Goal: Task Accomplishment & Management: Manage account settings

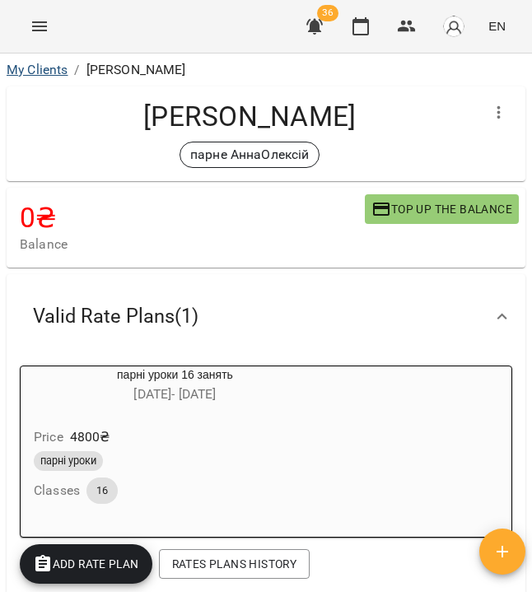
click at [37, 71] on link "My Clients" at bounding box center [37, 70] width 61 height 16
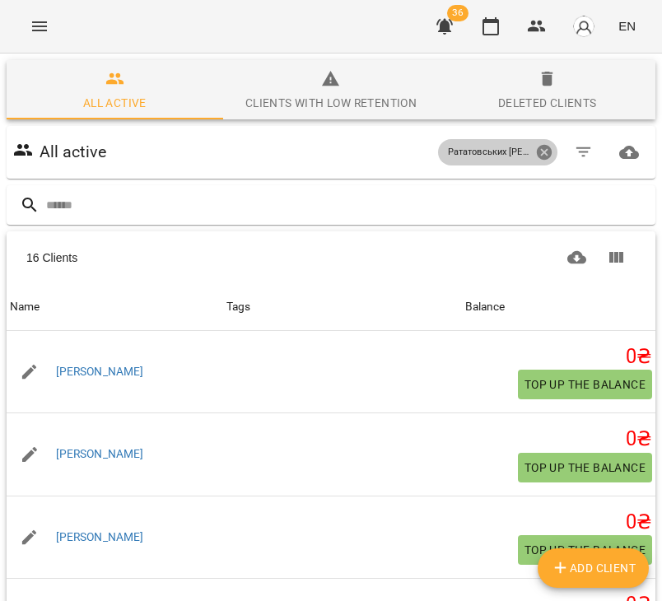
click at [531, 151] on icon at bounding box center [544, 152] width 18 height 18
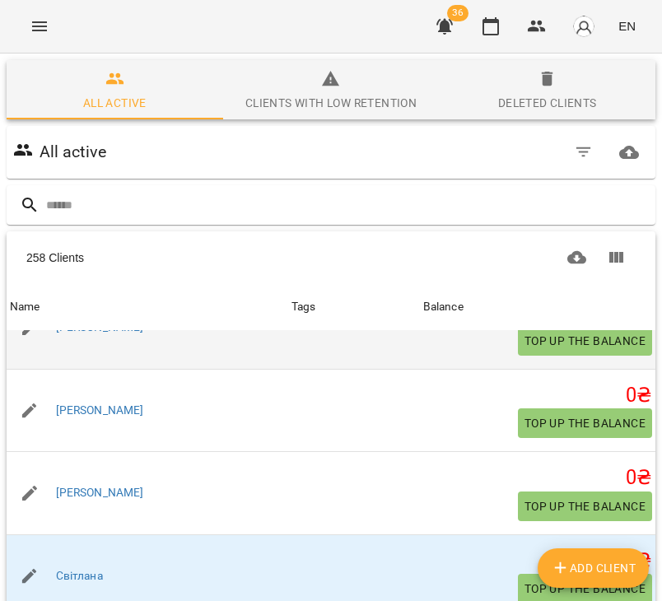
scroll to position [125, 0]
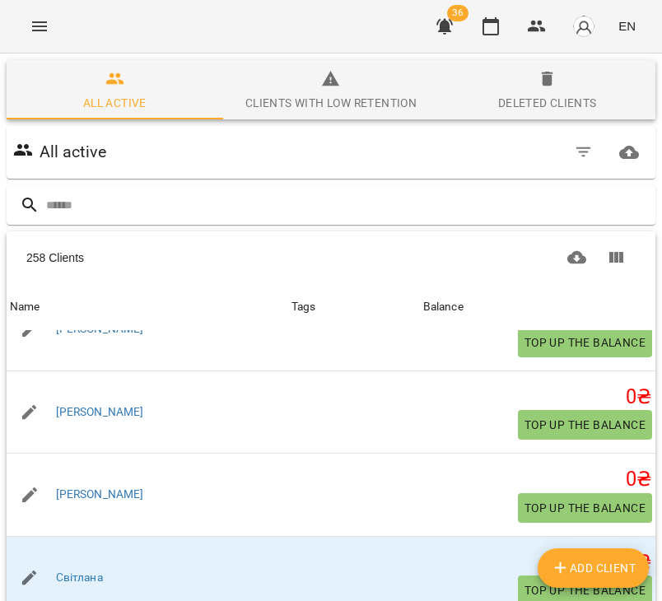
click at [531, 147] on icon "button" at bounding box center [584, 152] width 20 height 20
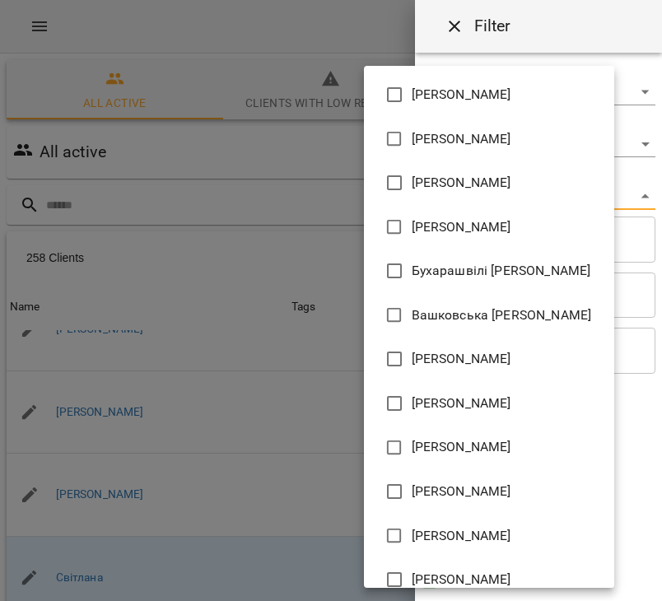
click at [475, 189] on body "For Business 36 EN All active Clients with low retention Deleted clients All ac…" at bounding box center [331, 428] width 662 height 857
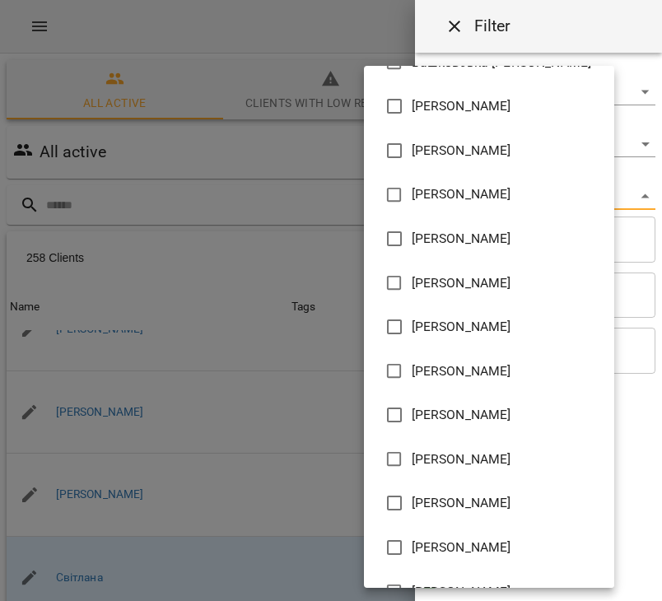
scroll to position [271, 0]
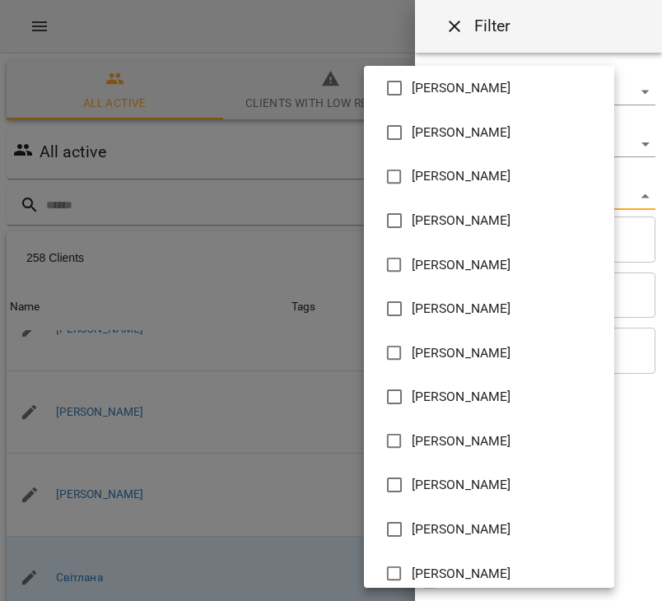
click at [434, 322] on li "[PERSON_NAME]" at bounding box center [489, 309] width 250 height 44
type input "**********"
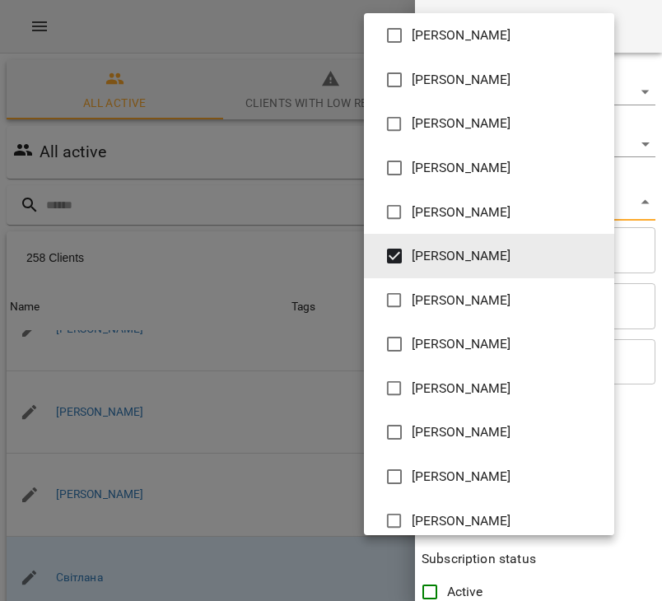
click at [175, 93] on div at bounding box center [331, 300] width 662 height 601
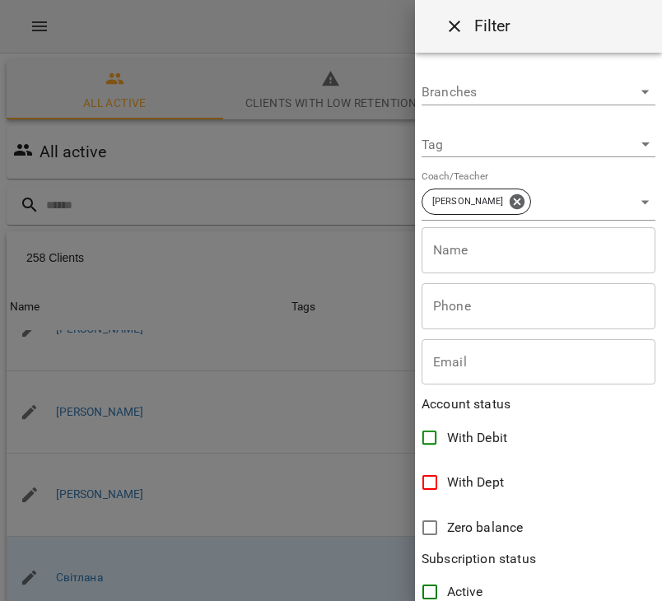
click at [112, 61] on div at bounding box center [331, 300] width 662 height 601
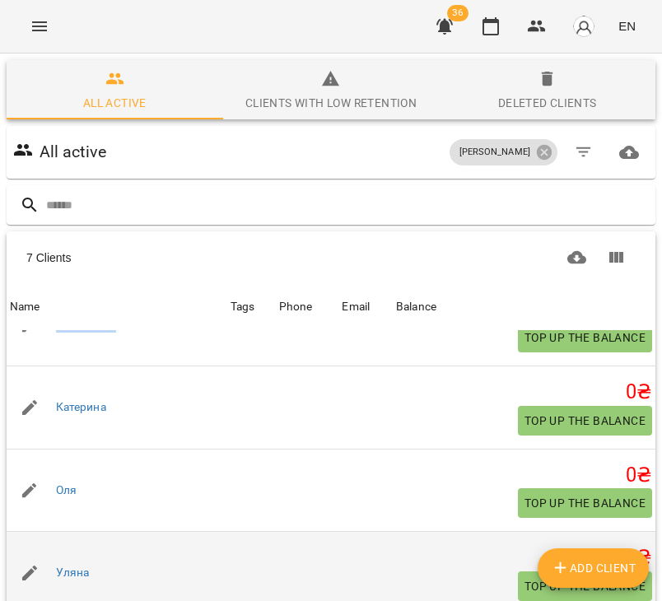
scroll to position [212, 0]
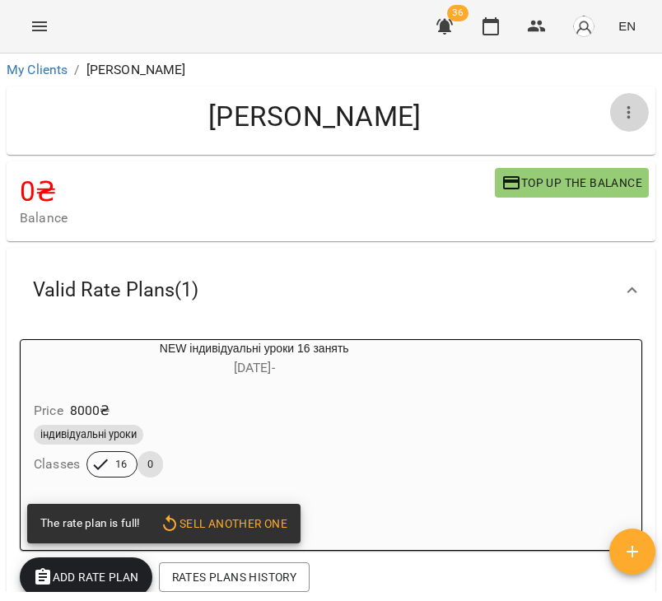
click at [624, 109] on icon "button" at bounding box center [629, 113] width 20 height 20
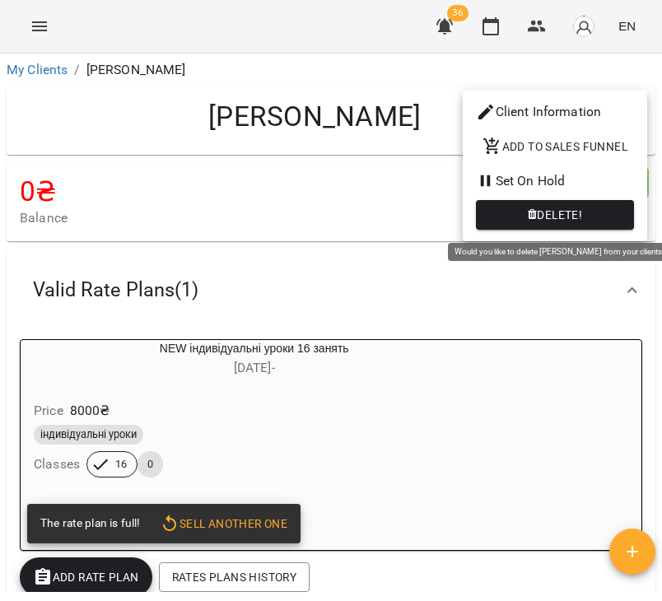
click at [529, 212] on icon "button" at bounding box center [532, 215] width 9 height 12
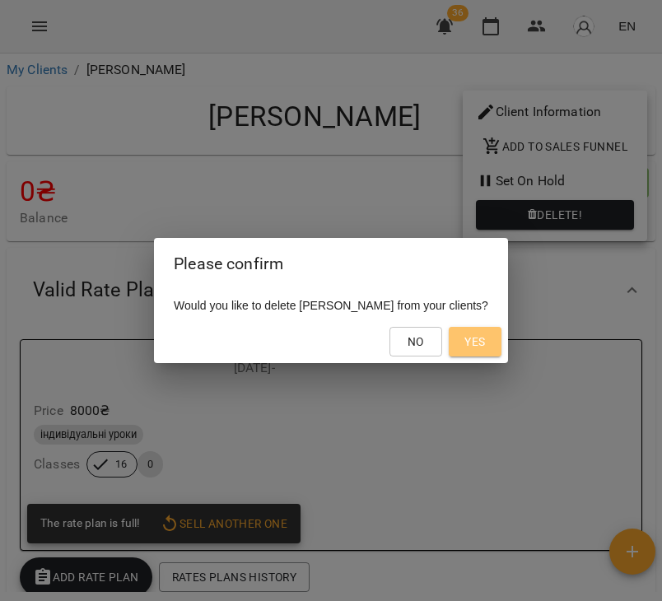
click at [472, 353] on button "Yes" at bounding box center [475, 342] width 53 height 30
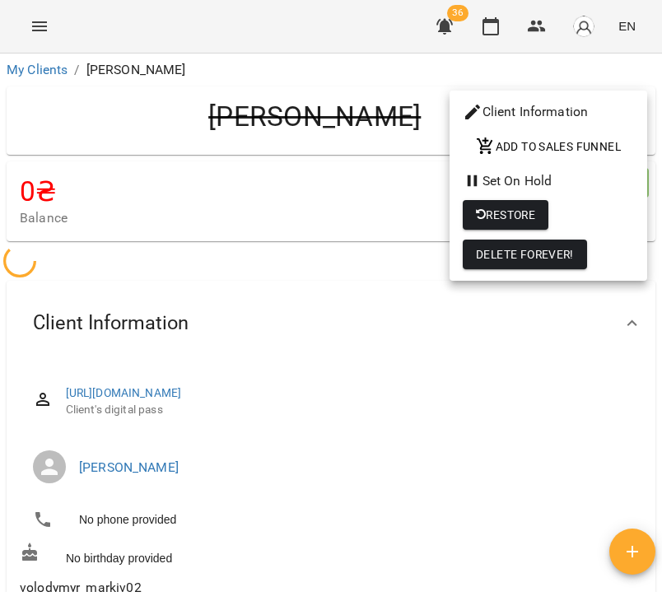
click at [499, 219] on span "Restore" at bounding box center [505, 215] width 59 height 20
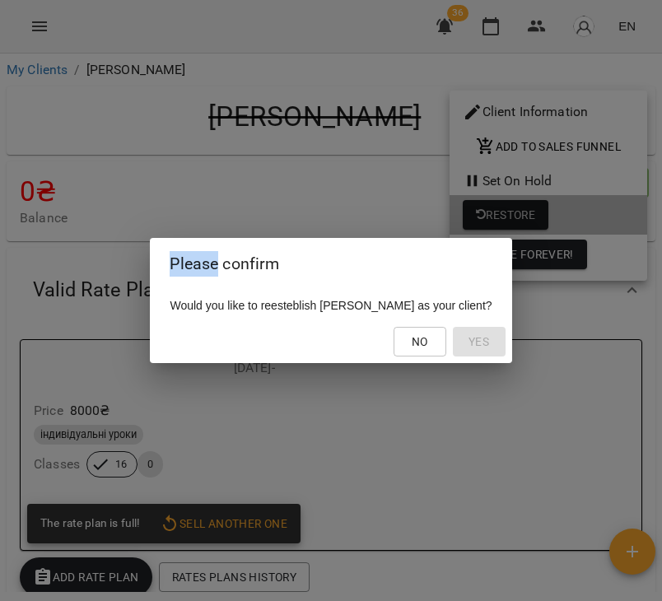
click at [499, 219] on div "Please confirm Would you like to reesteblish Володимир as your client? No Yes" at bounding box center [331, 300] width 662 height 601
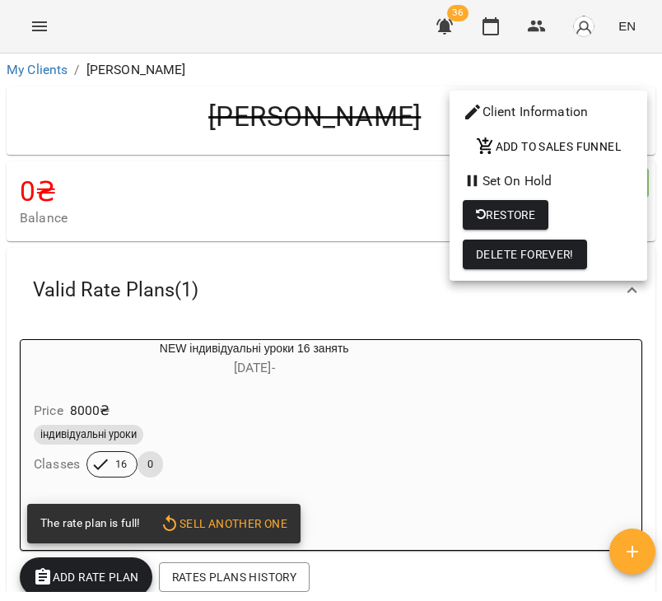
click at [383, 212] on div at bounding box center [331, 300] width 662 height 601
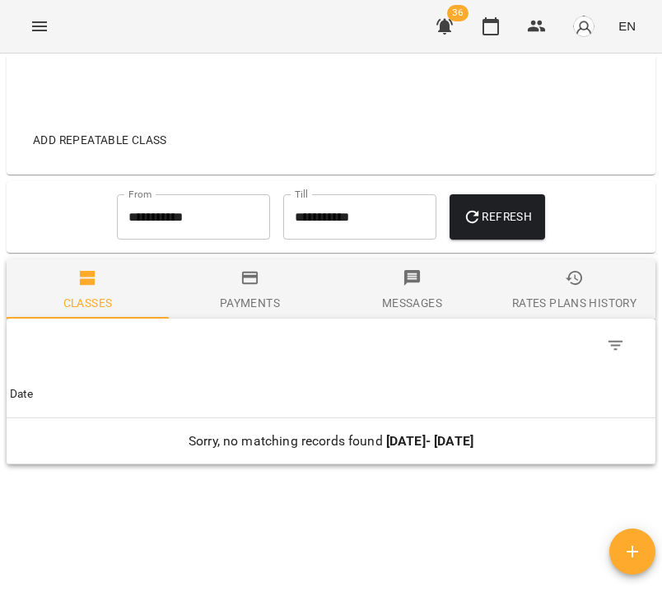
scroll to position [1249, 0]
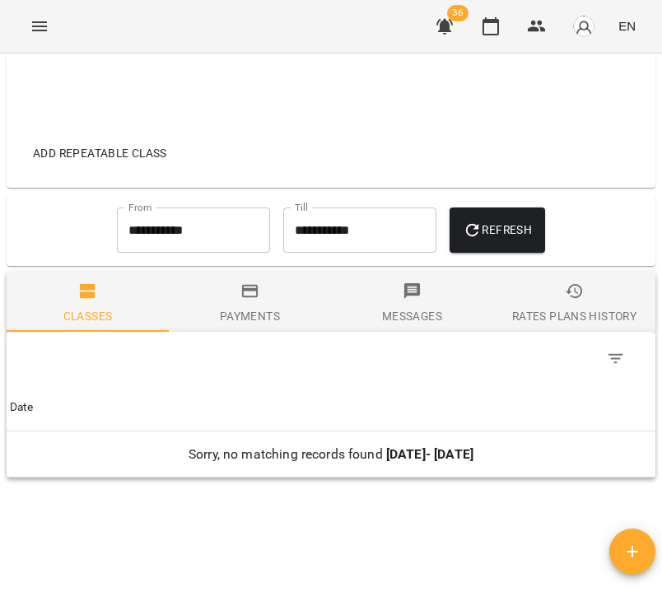
click at [186, 239] on input "**********" at bounding box center [193, 230] width 153 height 46
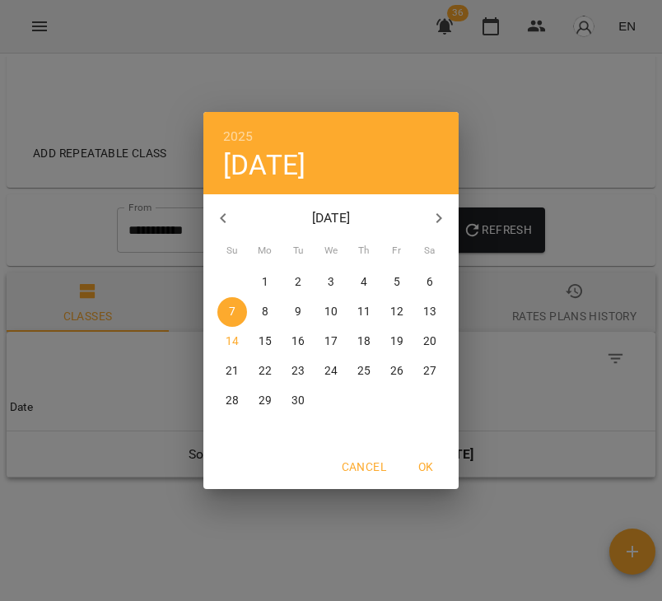
click at [215, 222] on icon "button" at bounding box center [223, 218] width 20 height 20
click at [268, 282] on div "28" at bounding box center [265, 283] width 33 height 30
click at [265, 311] on p "4" at bounding box center [265, 312] width 7 height 16
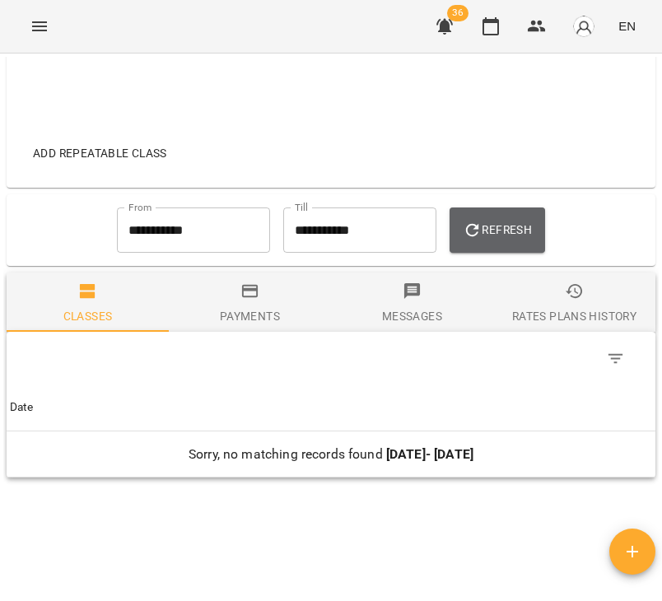
click at [503, 229] on span "Refresh" at bounding box center [497, 230] width 69 height 20
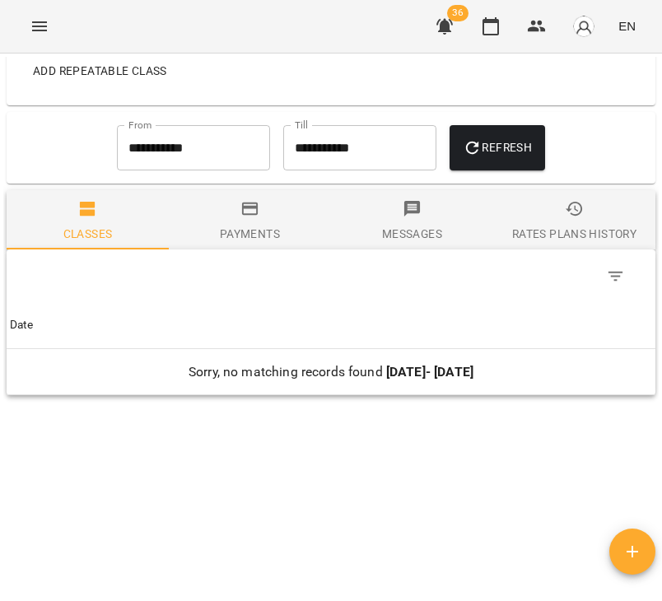
scroll to position [1331, 0]
click at [162, 151] on input "**********" at bounding box center [193, 149] width 153 height 46
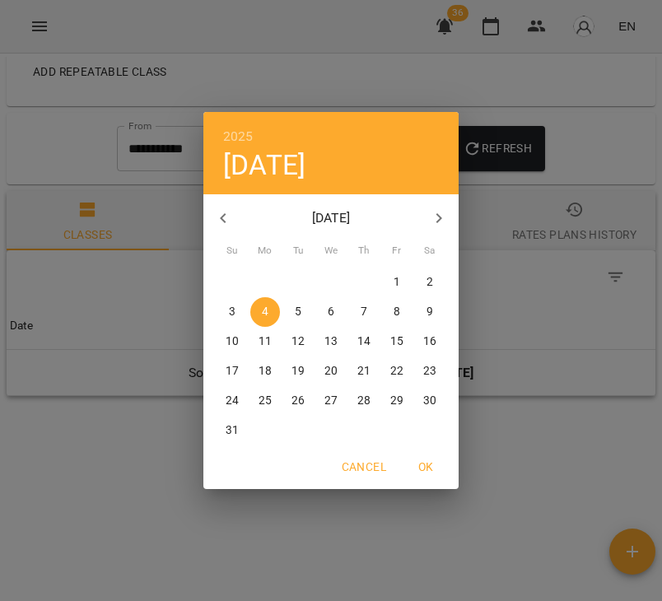
click at [213, 223] on icon "button" at bounding box center [223, 218] width 20 height 20
click at [302, 310] on span "8" at bounding box center [298, 312] width 30 height 16
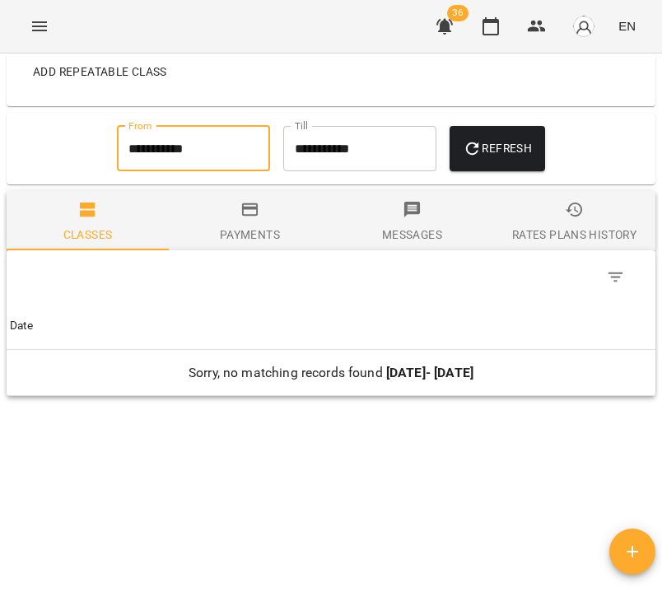
type input "**********"
click at [505, 158] on button "Refresh" at bounding box center [498, 149] width 96 height 46
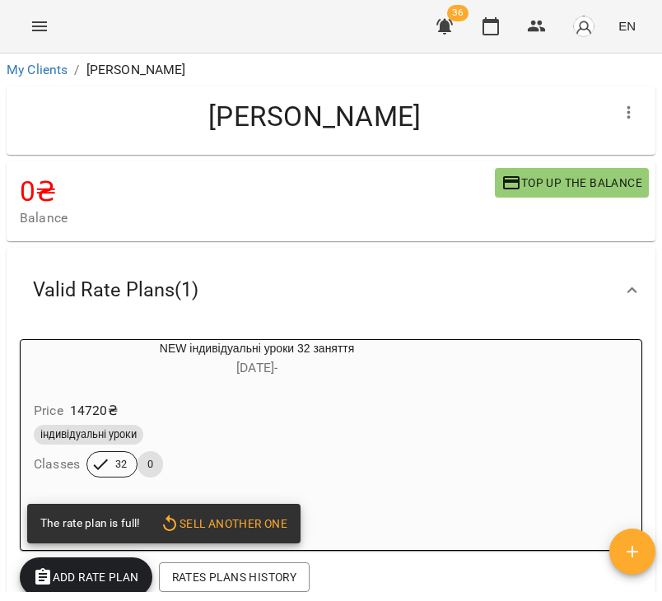
scroll to position [0, 0]
click at [617, 114] on button "button" at bounding box center [629, 113] width 40 height 40
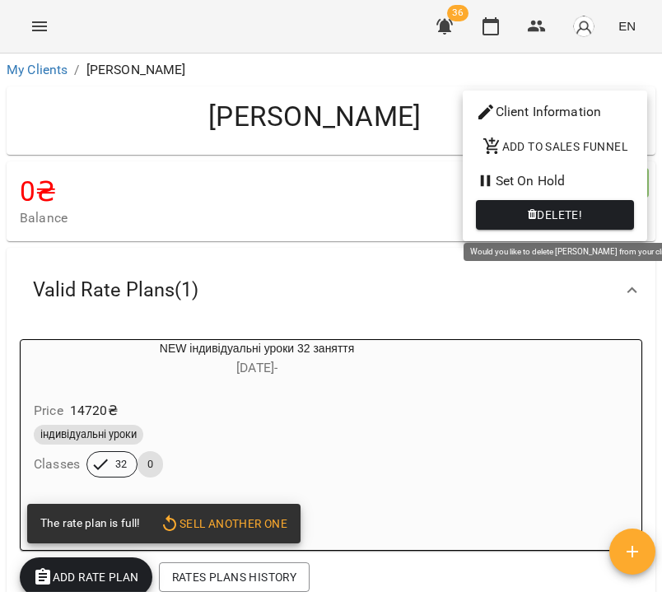
click at [517, 215] on span "Delete!" at bounding box center [555, 215] width 132 height 20
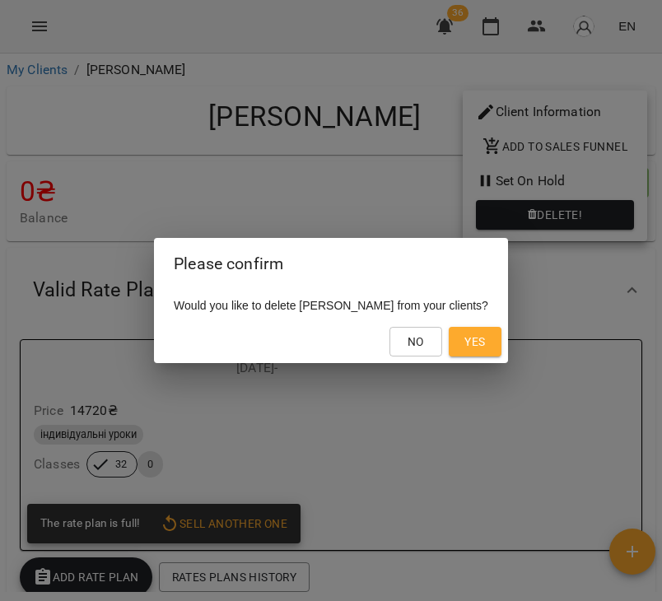
click at [464, 335] on span "Yes" at bounding box center [474, 342] width 21 height 20
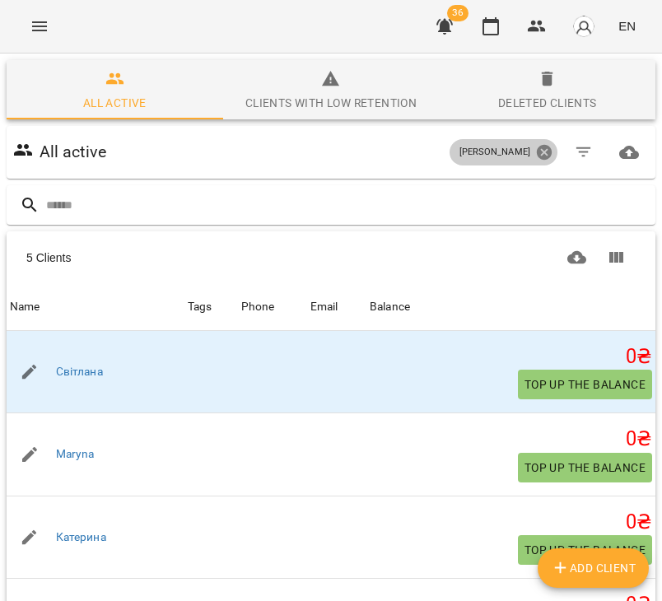
click at [543, 154] on icon at bounding box center [544, 152] width 18 height 18
